Goal: Information Seeking & Learning: Learn about a topic

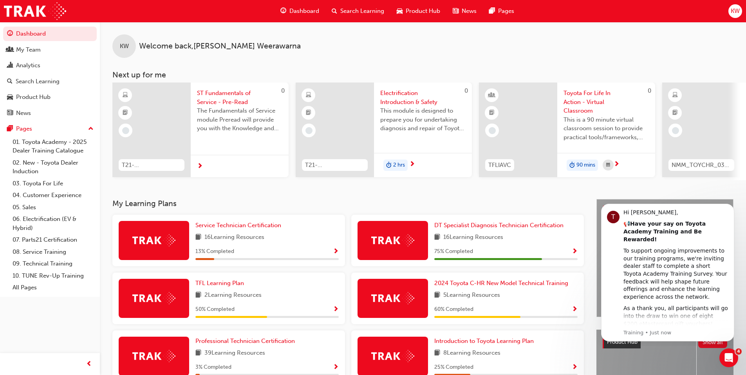
click at [312, 14] on span "Dashboard" at bounding box center [304, 11] width 30 height 9
click at [303, 9] on span "Dashboard" at bounding box center [304, 11] width 30 height 9
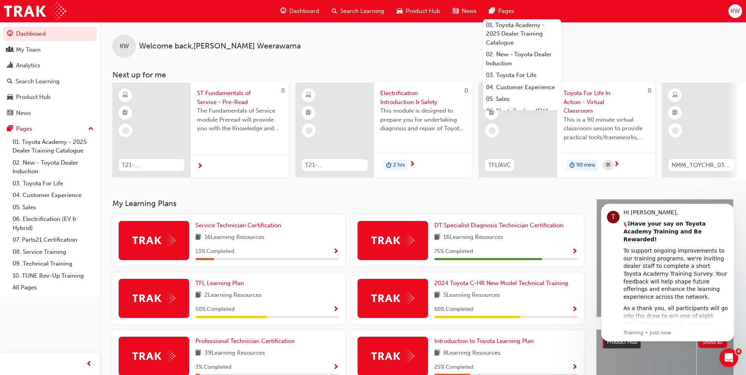
click at [361, 9] on span "Search Learning" at bounding box center [362, 11] width 44 height 9
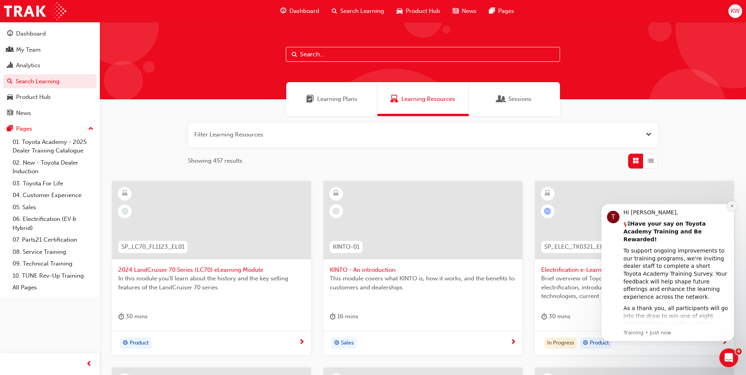
click at [730, 209] on button "Dismiss notification" at bounding box center [732, 206] width 10 height 10
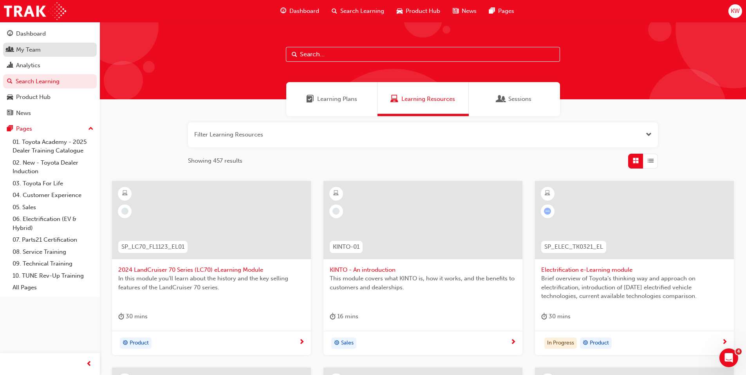
click at [36, 52] on div "My Team" at bounding box center [28, 49] width 25 height 9
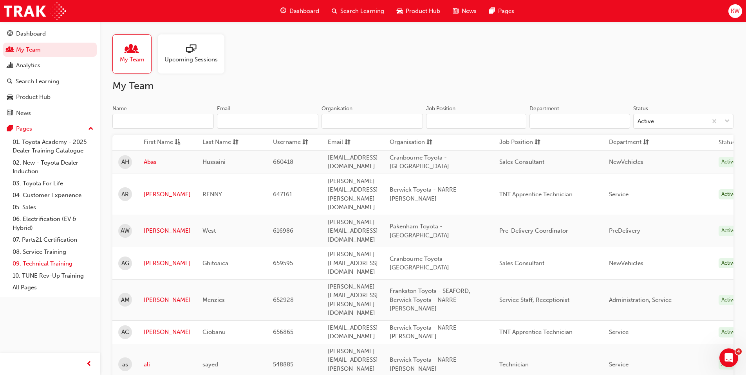
click at [62, 262] on link "09. Technical Training" at bounding box center [52, 264] width 87 height 12
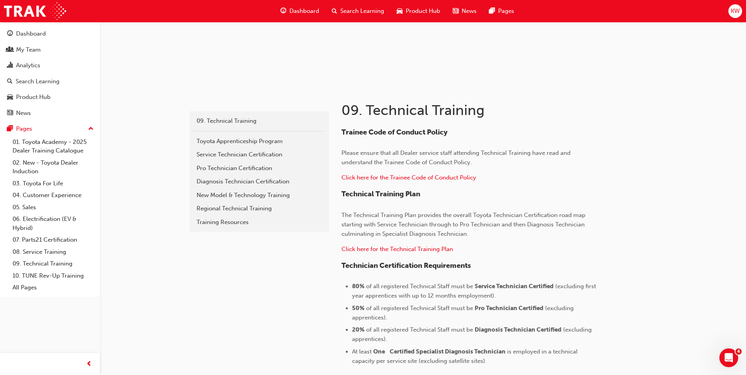
scroll to position [59, 0]
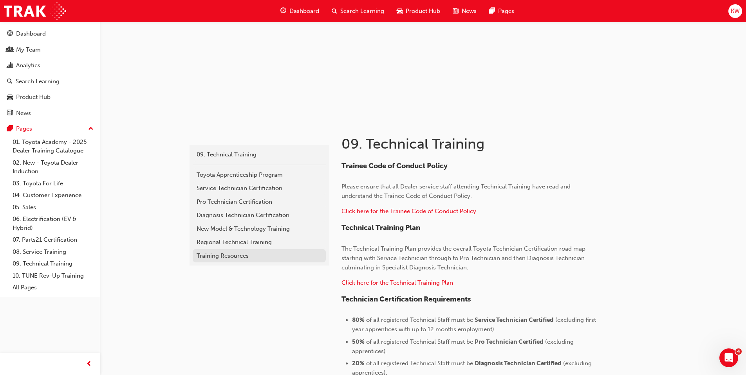
click at [220, 260] on div "Training Resources" at bounding box center [259, 256] width 125 height 9
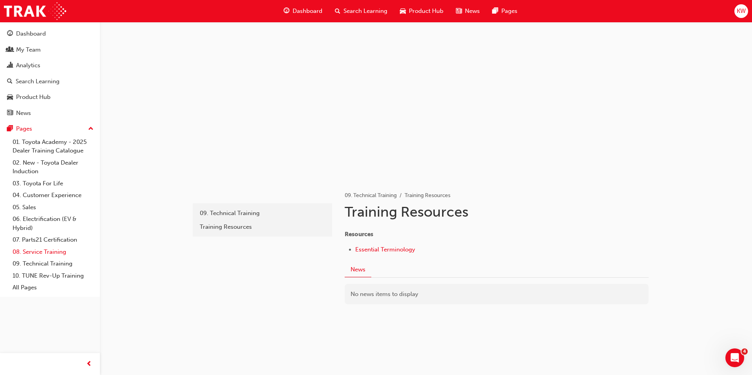
click at [53, 255] on link "08. Service Training" at bounding box center [52, 252] width 87 height 12
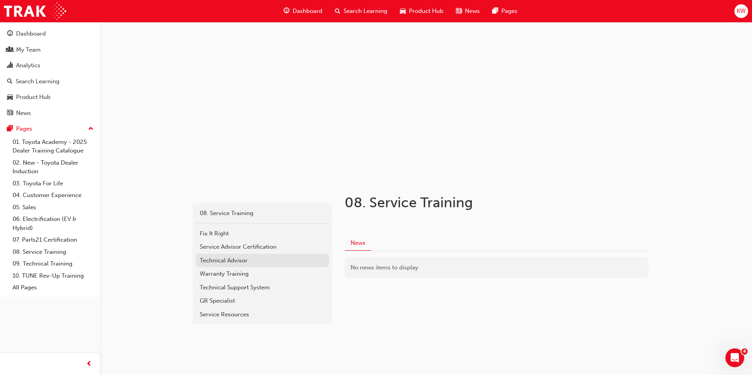
click at [232, 259] on div "Technical Advisor" at bounding box center [262, 260] width 125 height 9
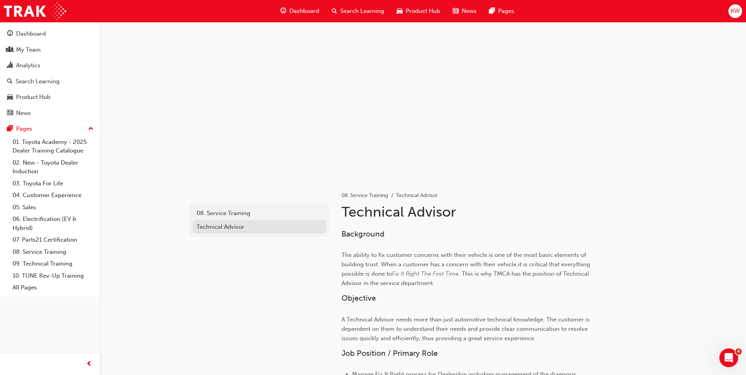
click at [211, 224] on div "Technical Advisor" at bounding box center [259, 227] width 125 height 9
click at [303, 9] on span "Dashboard" at bounding box center [304, 11] width 30 height 9
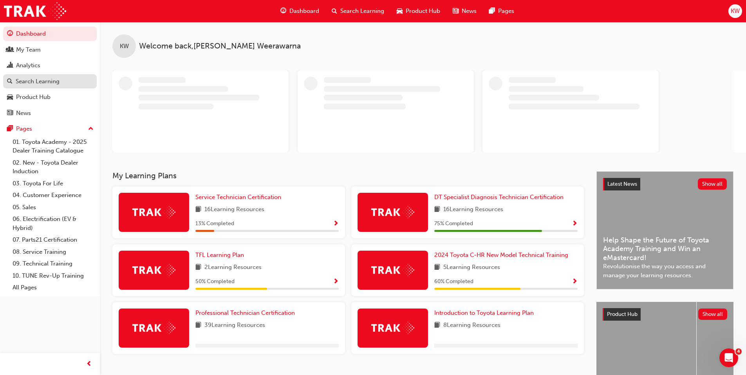
click at [49, 82] on div "Search Learning" at bounding box center [38, 81] width 44 height 9
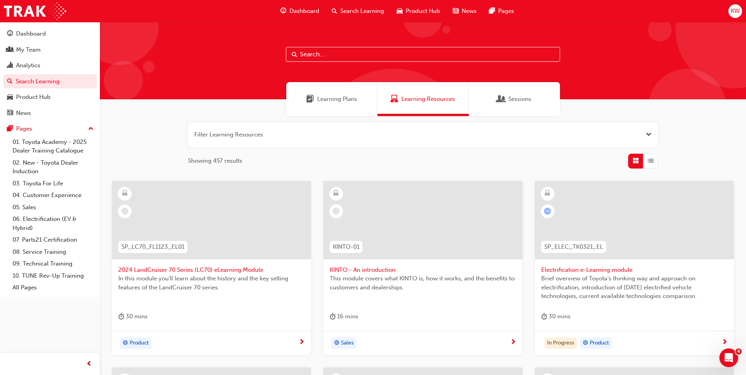
click at [328, 96] on span "Learning Plans" at bounding box center [337, 99] width 40 height 9
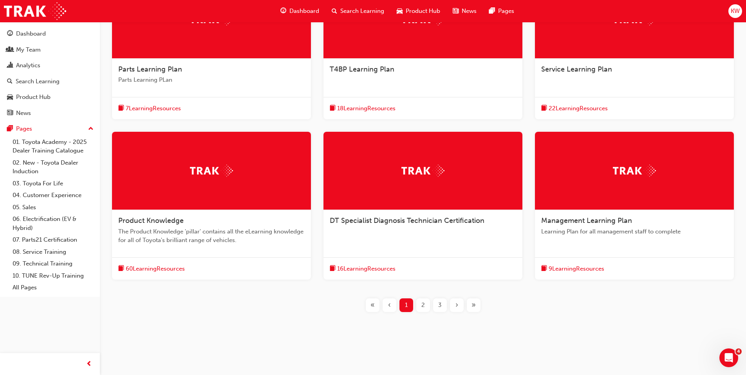
scroll to position [201, 0]
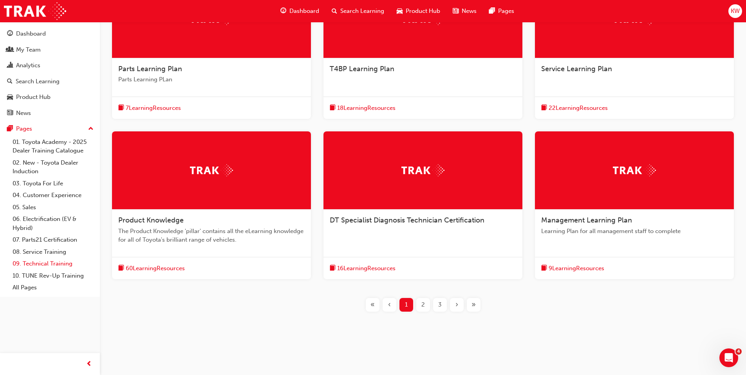
click at [61, 267] on link "09. Technical Training" at bounding box center [52, 264] width 87 height 12
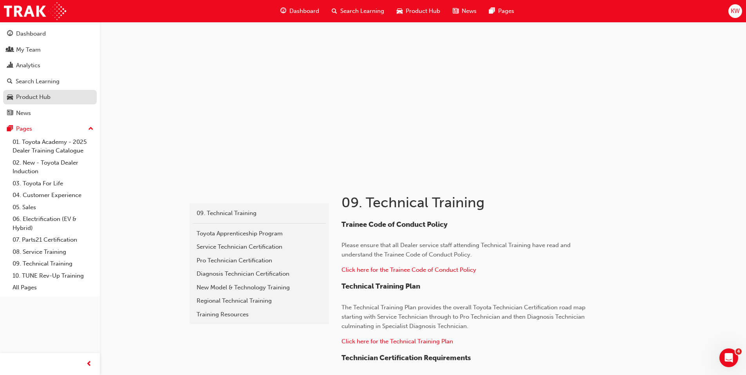
click at [42, 99] on div "Product Hub" at bounding box center [33, 97] width 34 height 9
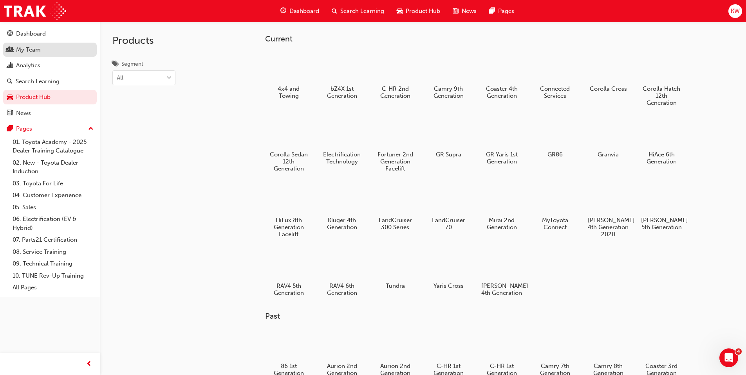
click at [30, 51] on div "My Team" at bounding box center [28, 49] width 25 height 9
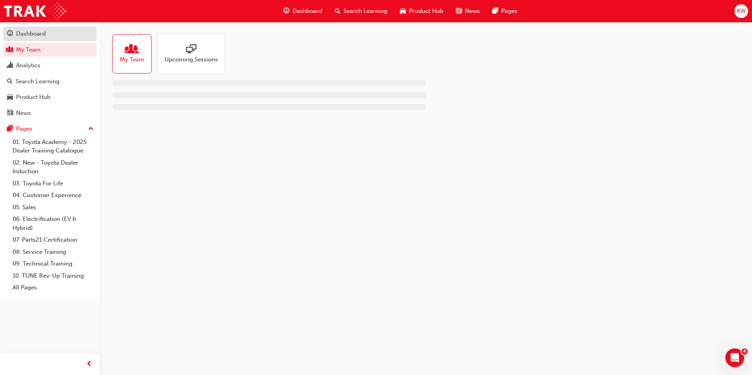
click at [38, 35] on div "Dashboard" at bounding box center [31, 33] width 30 height 9
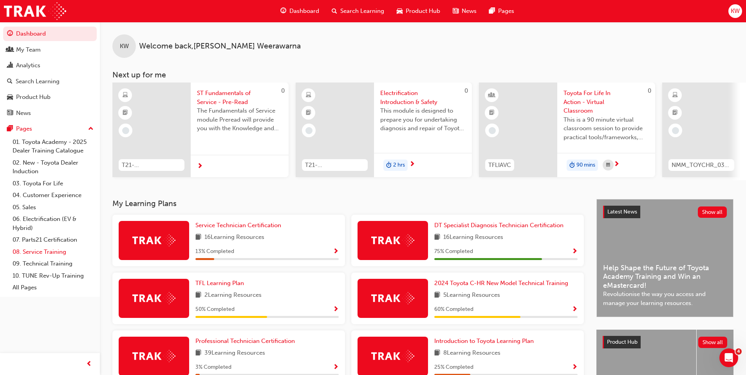
click at [54, 255] on link "08. Service Training" at bounding box center [52, 252] width 87 height 12
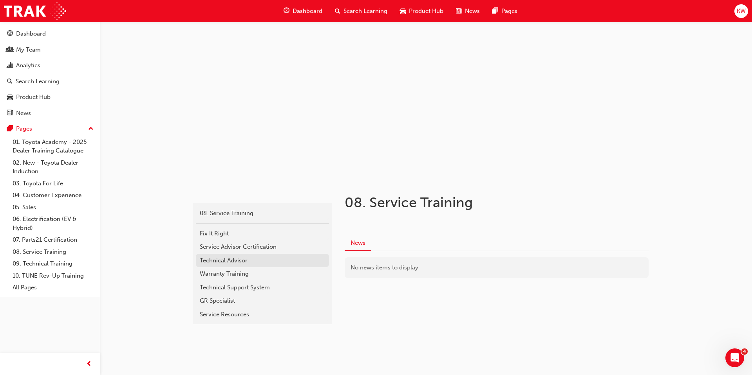
click at [236, 261] on div "Technical Advisor" at bounding box center [262, 260] width 125 height 9
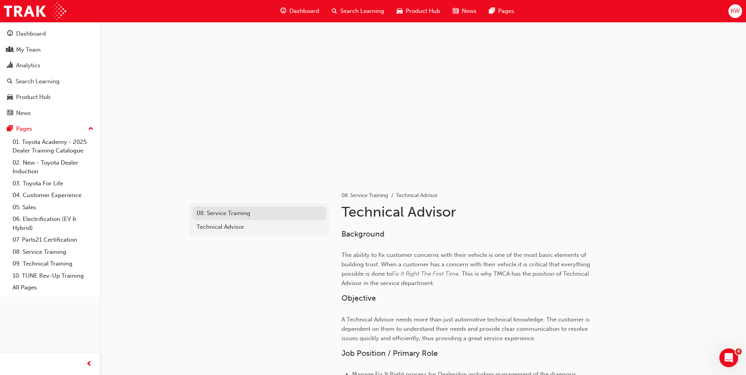
click at [236, 213] on div "08. Service Training" at bounding box center [259, 213] width 125 height 9
